Goal: Find specific page/section: Find specific page/section

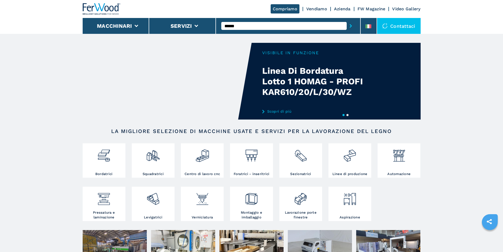
type input "******"
click at [347, 20] on button "submit-button" at bounding box center [351, 26] width 8 height 12
click at [233, 36] on div "008110" at bounding box center [284, 35] width 126 height 10
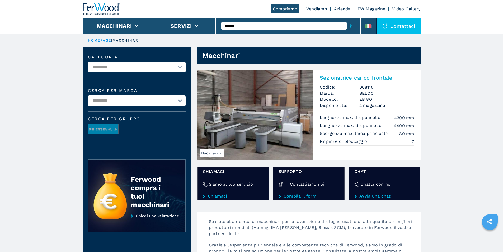
click at [249, 108] on img at bounding box center [255, 115] width 116 height 90
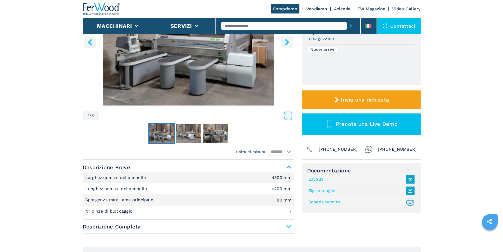
scroll to position [106, 0]
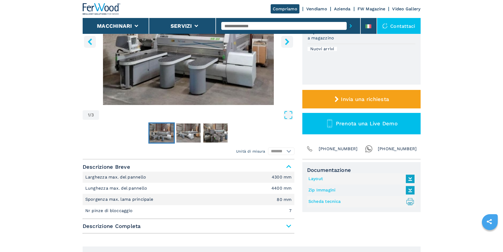
click at [288, 227] on span "Descrizione Completa" at bounding box center [189, 226] width 212 height 10
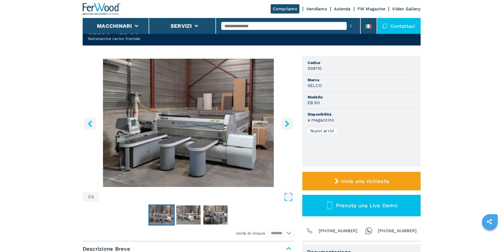
scroll to position [0, 0]
